Goal: Task Accomplishment & Management: Complete application form

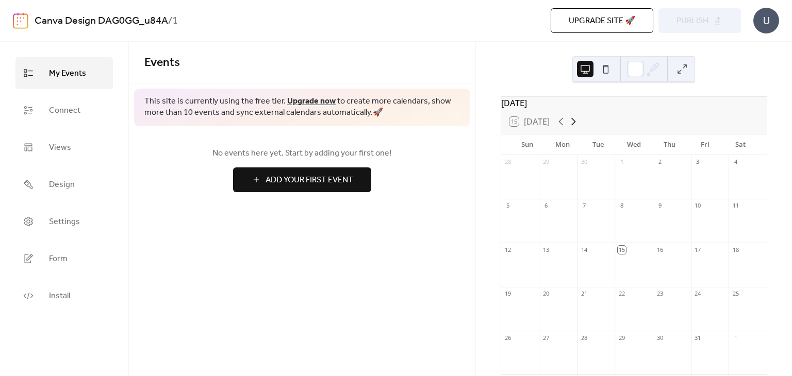
click at [575, 126] on icon at bounding box center [573, 122] width 5 height 8
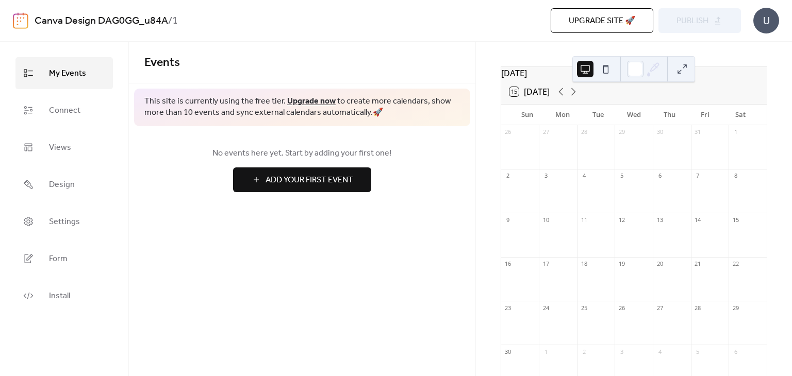
scroll to position [96, 0]
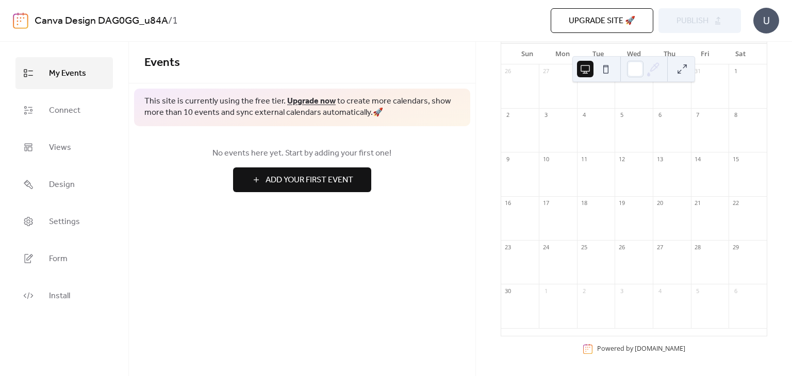
click at [622, 170] on div at bounding box center [633, 179] width 38 height 26
click at [628, 167] on div at bounding box center [633, 179] width 38 height 26
click at [621, 165] on div "12" at bounding box center [633, 159] width 38 height 14
click at [352, 185] on span "Add Your First Event" at bounding box center [309, 180] width 88 height 12
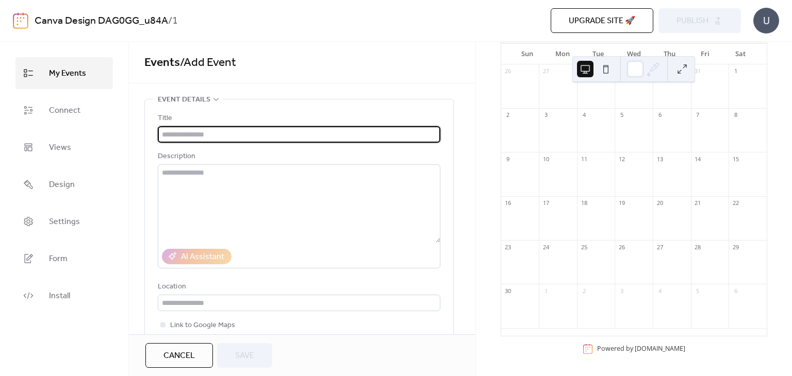
click at [220, 137] on input "text" at bounding box center [299, 134] width 282 height 16
click at [212, 176] on textarea at bounding box center [299, 203] width 282 height 78
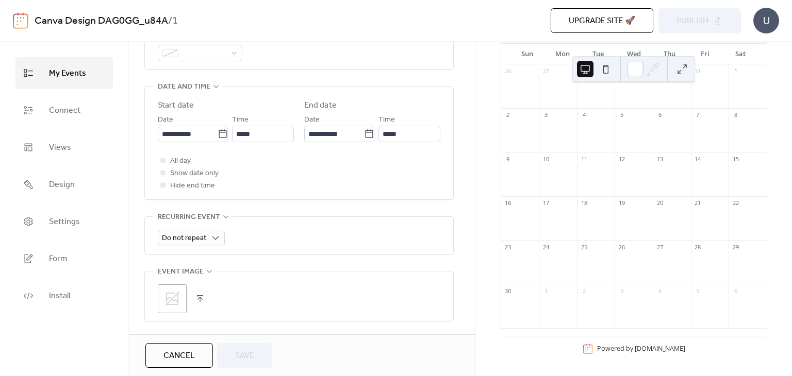
scroll to position [309, 0]
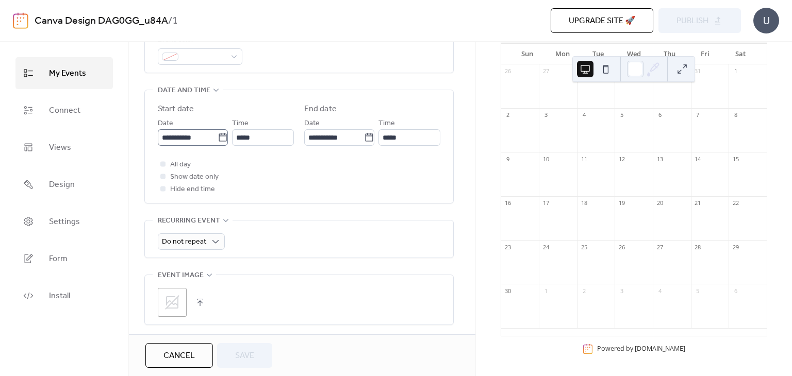
click at [220, 139] on icon at bounding box center [222, 137] width 10 height 10
click at [217, 139] on input "**********" at bounding box center [188, 137] width 60 height 16
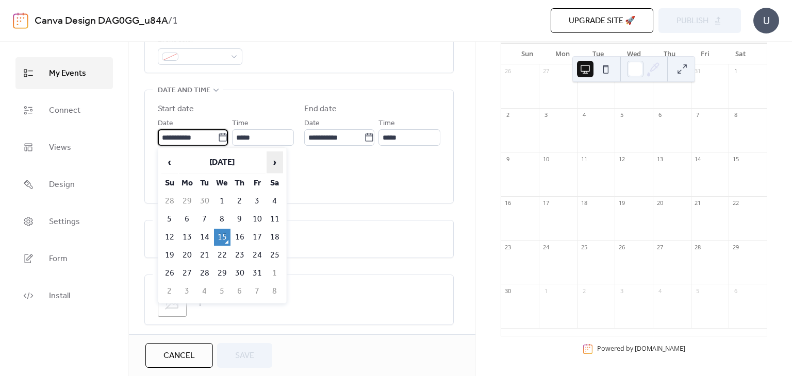
click at [278, 163] on span "›" at bounding box center [274, 162] width 15 height 21
click at [223, 238] on td "12" at bounding box center [222, 237] width 16 height 17
type input "**********"
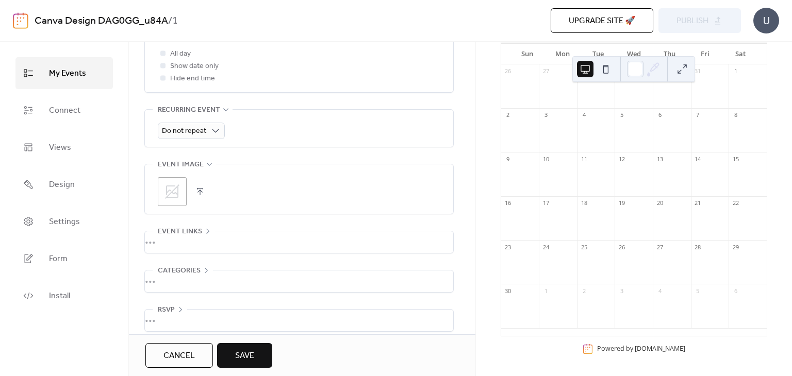
scroll to position [429, 0]
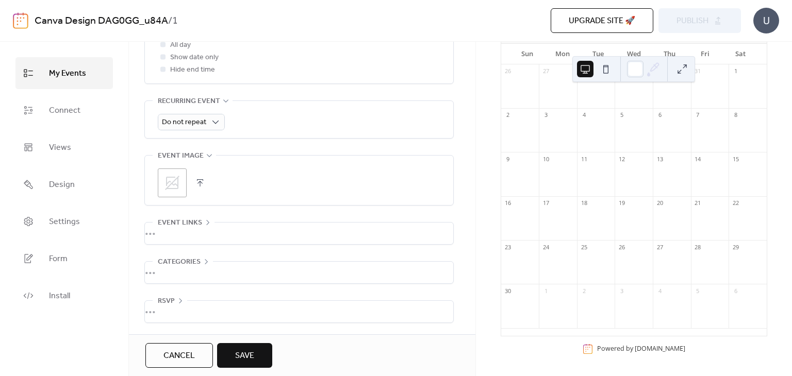
click at [248, 356] on span "Save" at bounding box center [244, 356] width 19 height 12
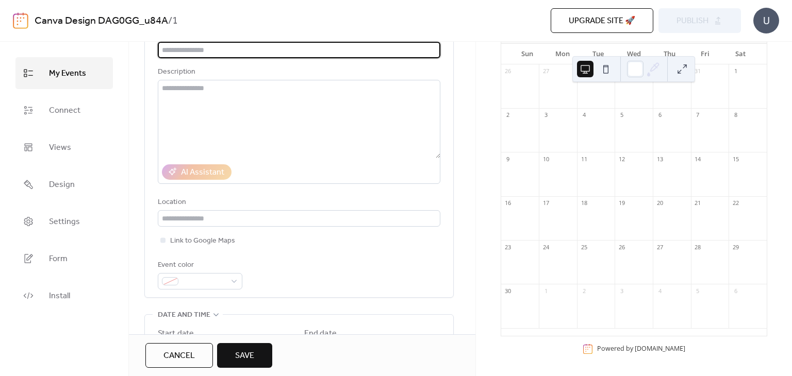
click at [211, 49] on input "text" at bounding box center [299, 50] width 282 height 16
type input "******"
click at [260, 364] on button "Save" at bounding box center [244, 355] width 55 height 25
